Goal: Task Accomplishment & Management: Manage account settings

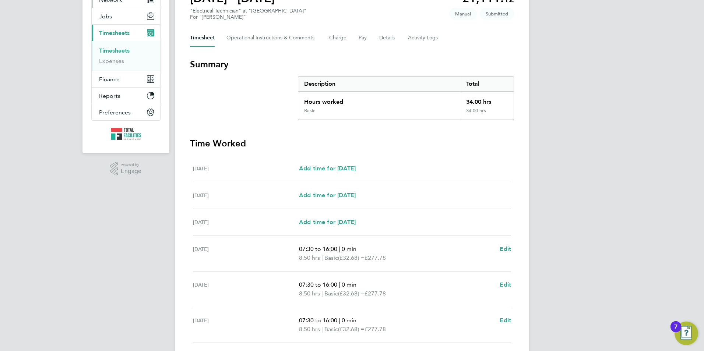
scroll to position [37, 0]
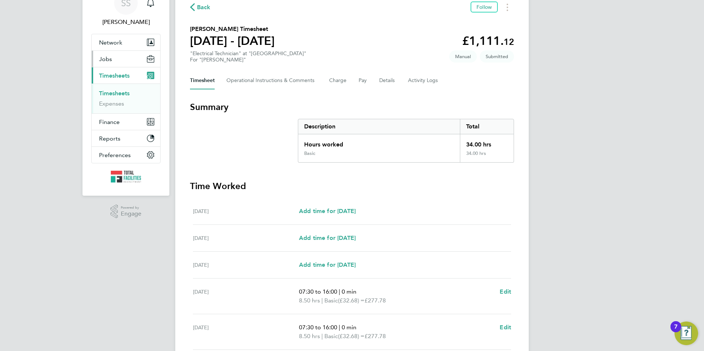
click at [108, 63] on button "Jobs" at bounding box center [126, 59] width 68 height 16
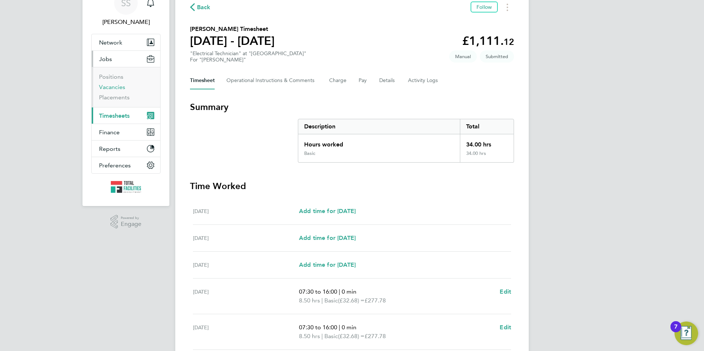
click at [109, 86] on link "Vacancies" at bounding box center [112, 87] width 26 height 7
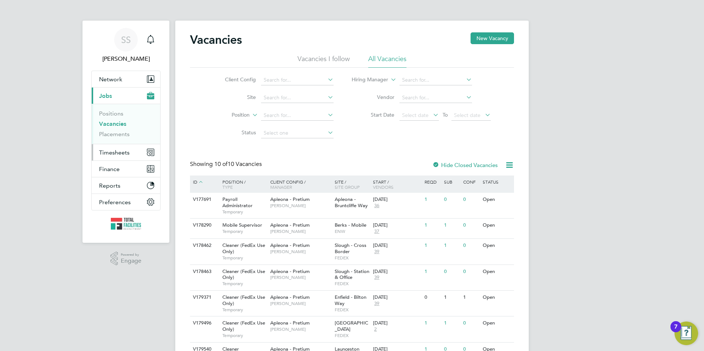
click at [109, 154] on span "Timesheets" at bounding box center [114, 152] width 31 height 7
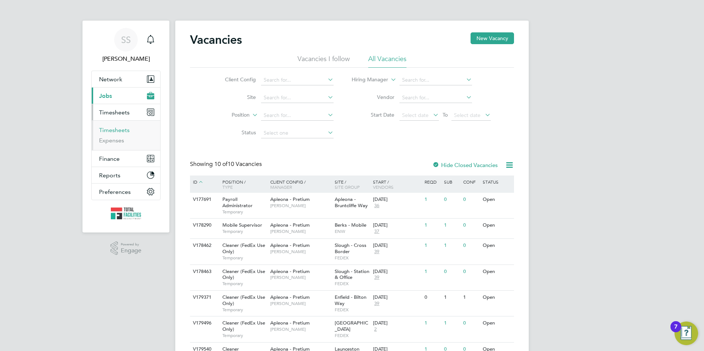
click at [109, 133] on link "Timesheets" at bounding box center [114, 130] width 31 height 7
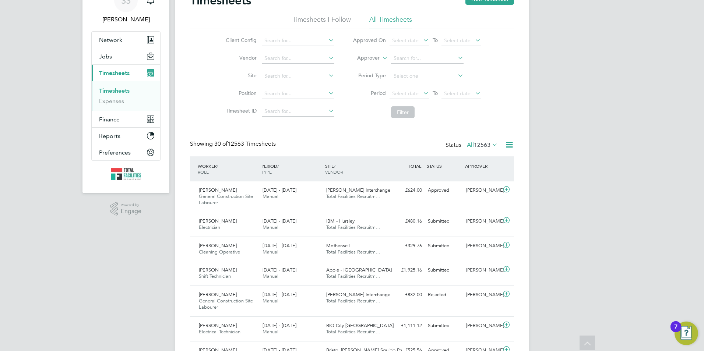
scroll to position [37, 0]
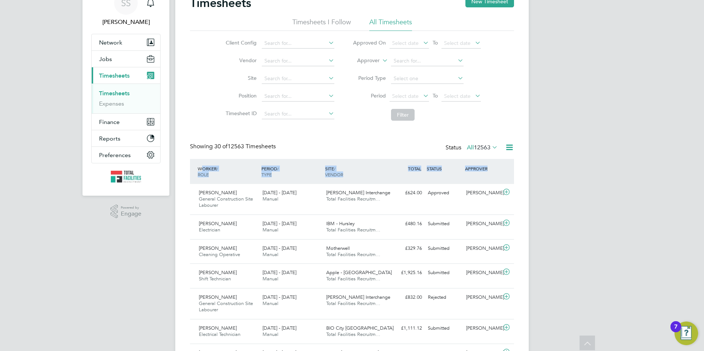
drag, startPoint x: 516, startPoint y: 191, endPoint x: 202, endPoint y: 169, distance: 314.4
click at [195, 168] on div "WORKER / ROLE WORKER / PERIOD PERIOD / TYPE SITE / VENDOR TOTAL TOTAL / STATUS …" at bounding box center [352, 171] width 324 height 25
drag, startPoint x: 197, startPoint y: 158, endPoint x: 212, endPoint y: 165, distance: 16.0
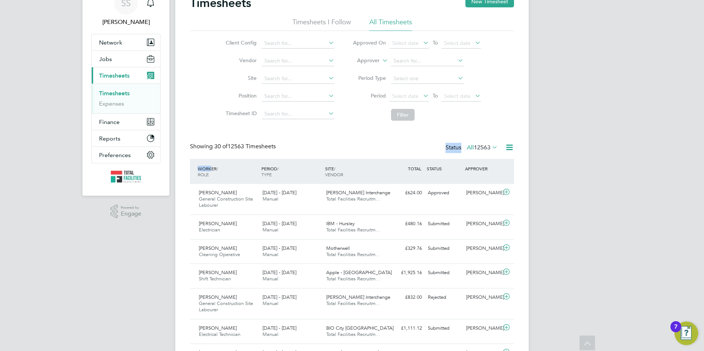
drag, startPoint x: 212, startPoint y: 165, endPoint x: 190, endPoint y: 170, distance: 22.5
click at [203, 167] on div "WORKER / ROLE" at bounding box center [228, 171] width 64 height 19
click at [197, 160] on div "WORKER / ROLE WORKER / PERIOD PERIOD / TYPE SITE / VENDOR TOTAL TOTAL / STATUS …" at bounding box center [352, 171] width 324 height 25
click at [199, 170] on div "WORKER / ROLE" at bounding box center [228, 171] width 64 height 19
drag, startPoint x: 198, startPoint y: 169, endPoint x: 198, endPoint y: 164, distance: 5.5
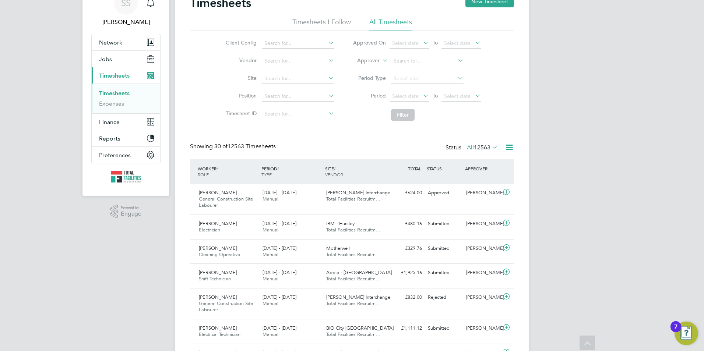
click at [198, 164] on div "WORKER / ROLE" at bounding box center [228, 171] width 64 height 19
drag, startPoint x: 195, startPoint y: 168, endPoint x: 218, endPoint y: 182, distance: 26.8
click at [218, 182] on div "WORKER / ROLE WORKER / PERIOD PERIOD / TYPE SITE / VENDOR TOTAL TOTAL / STATUS …" at bounding box center [352, 171] width 324 height 25
click at [487, 168] on div "APPROVER" at bounding box center [482, 168] width 38 height 13
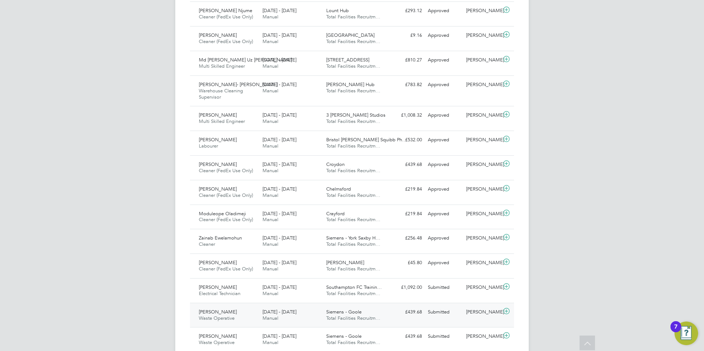
scroll to position [331, 0]
